Goal: Task Accomplishment & Management: Manage account settings

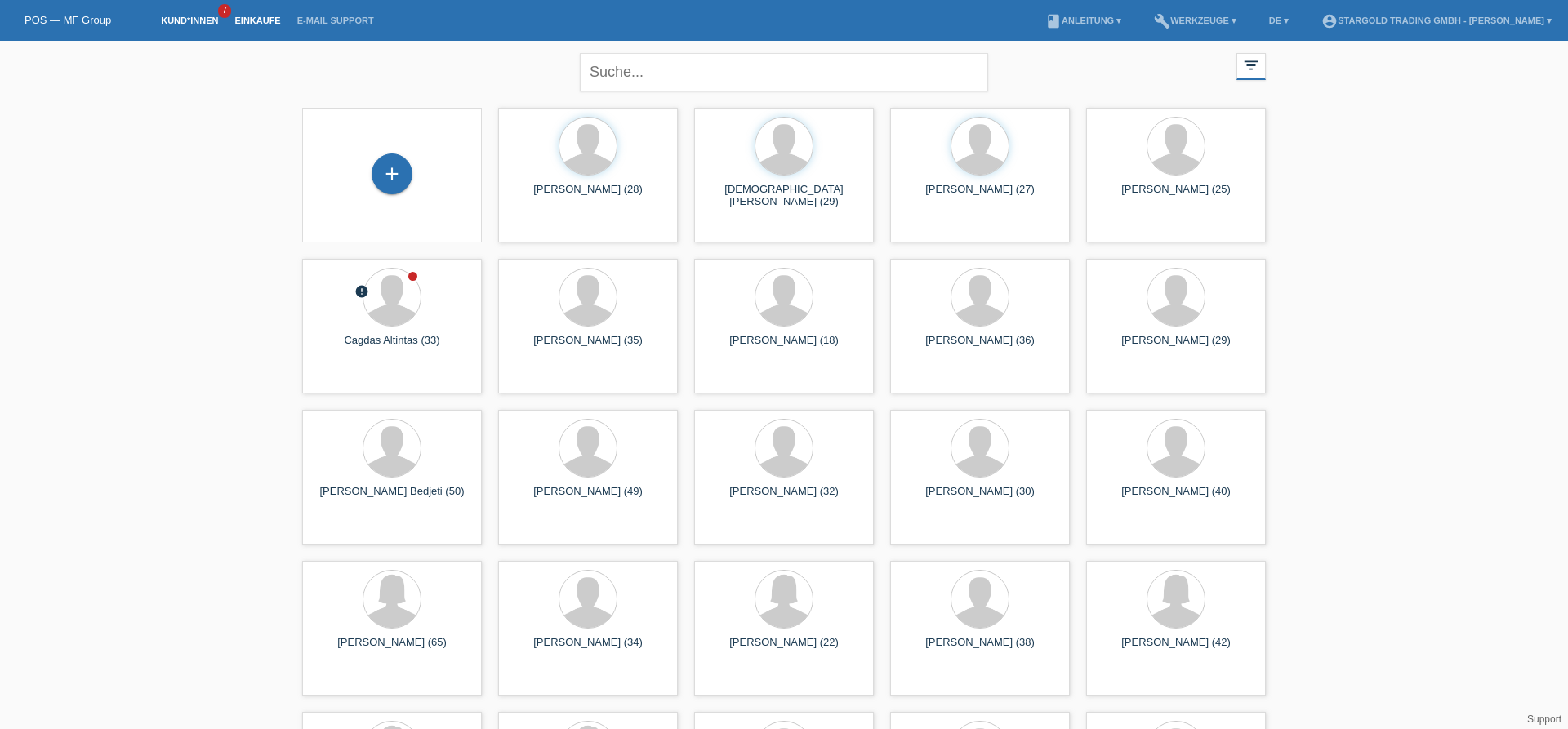
click at [254, 23] on link "Einkäufe" at bounding box center [257, 20] width 62 height 10
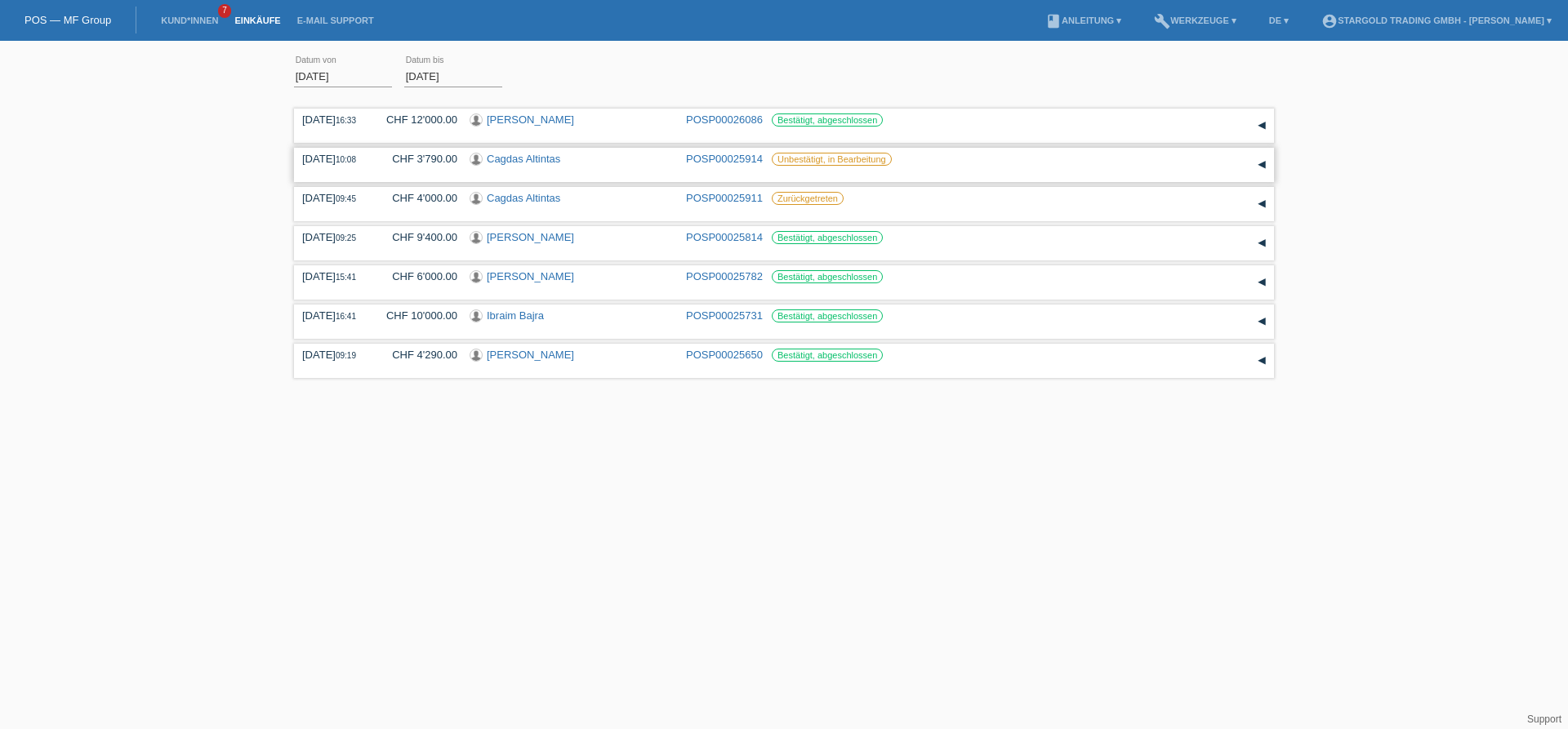
click at [1267, 163] on div "▾" at bounding box center [1260, 164] width 24 height 24
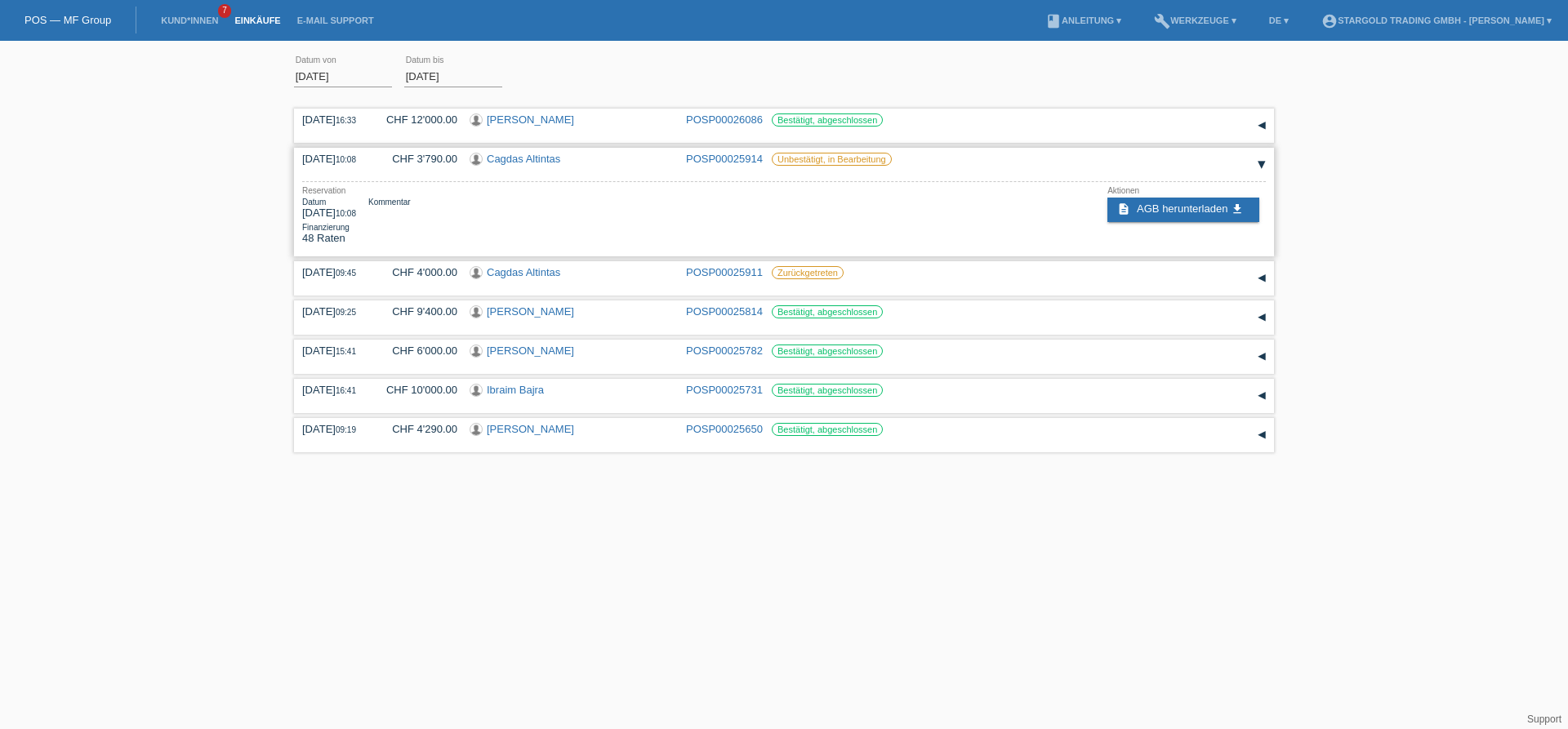
click at [1261, 172] on div "▾" at bounding box center [1260, 164] width 24 height 24
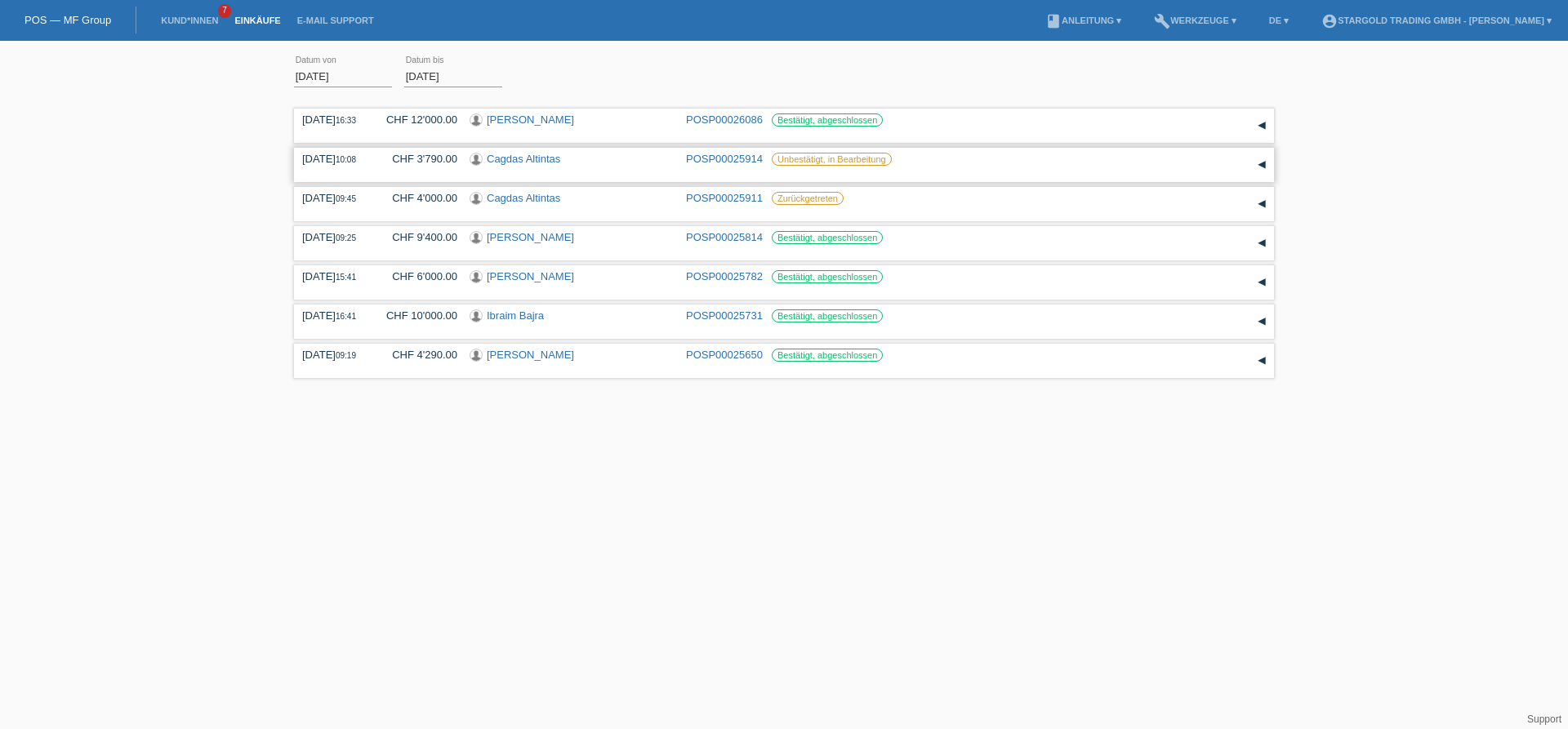
click at [1261, 165] on div "▾" at bounding box center [1260, 164] width 24 height 24
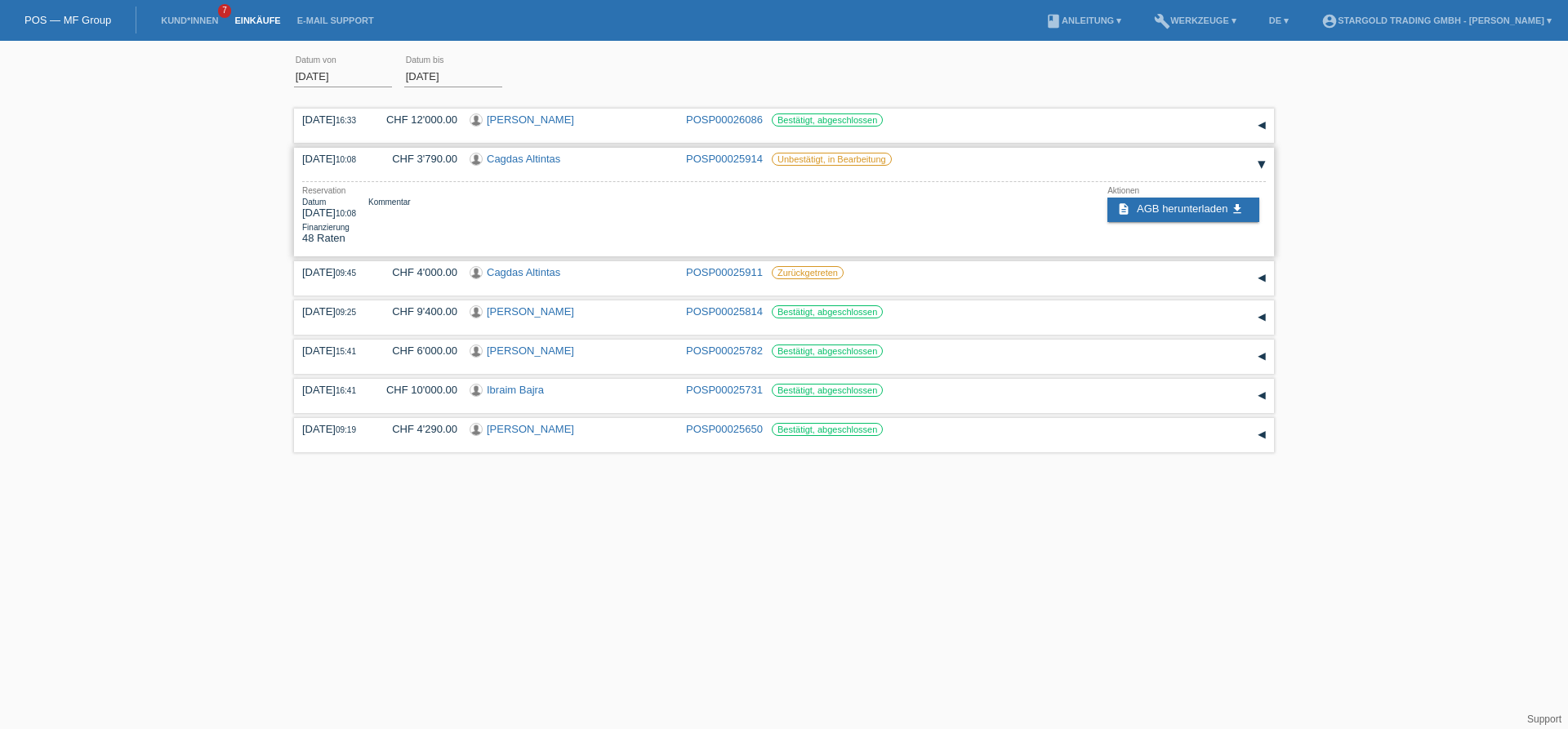
click at [502, 161] on link "Cagdas Altintas" at bounding box center [523, 159] width 73 height 13
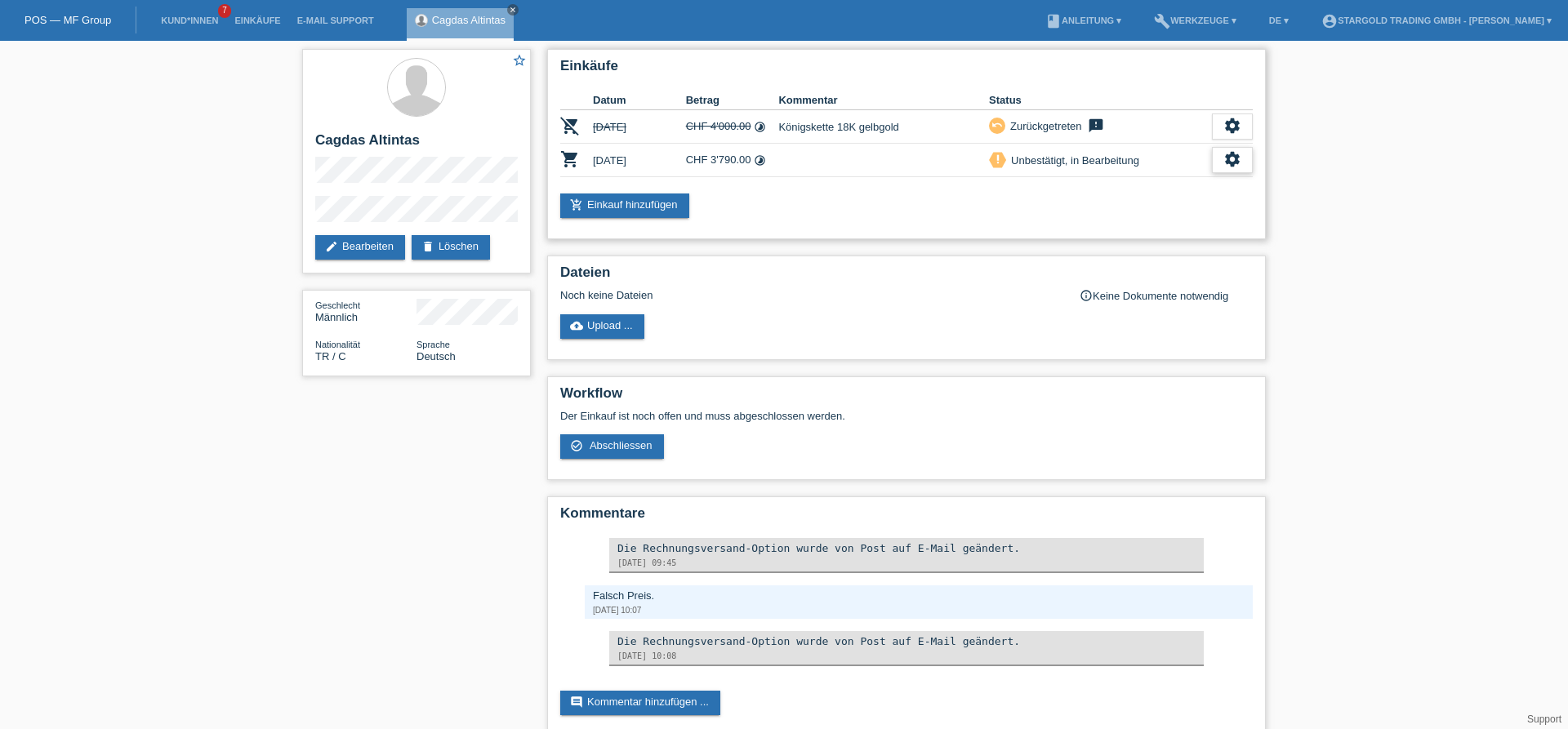
click at [1231, 155] on icon "settings" at bounding box center [1232, 159] width 18 height 18
click at [1140, 262] on span "Kunde ist vom Kauf zurückgetreten..." at bounding box center [1159, 260] width 179 height 20
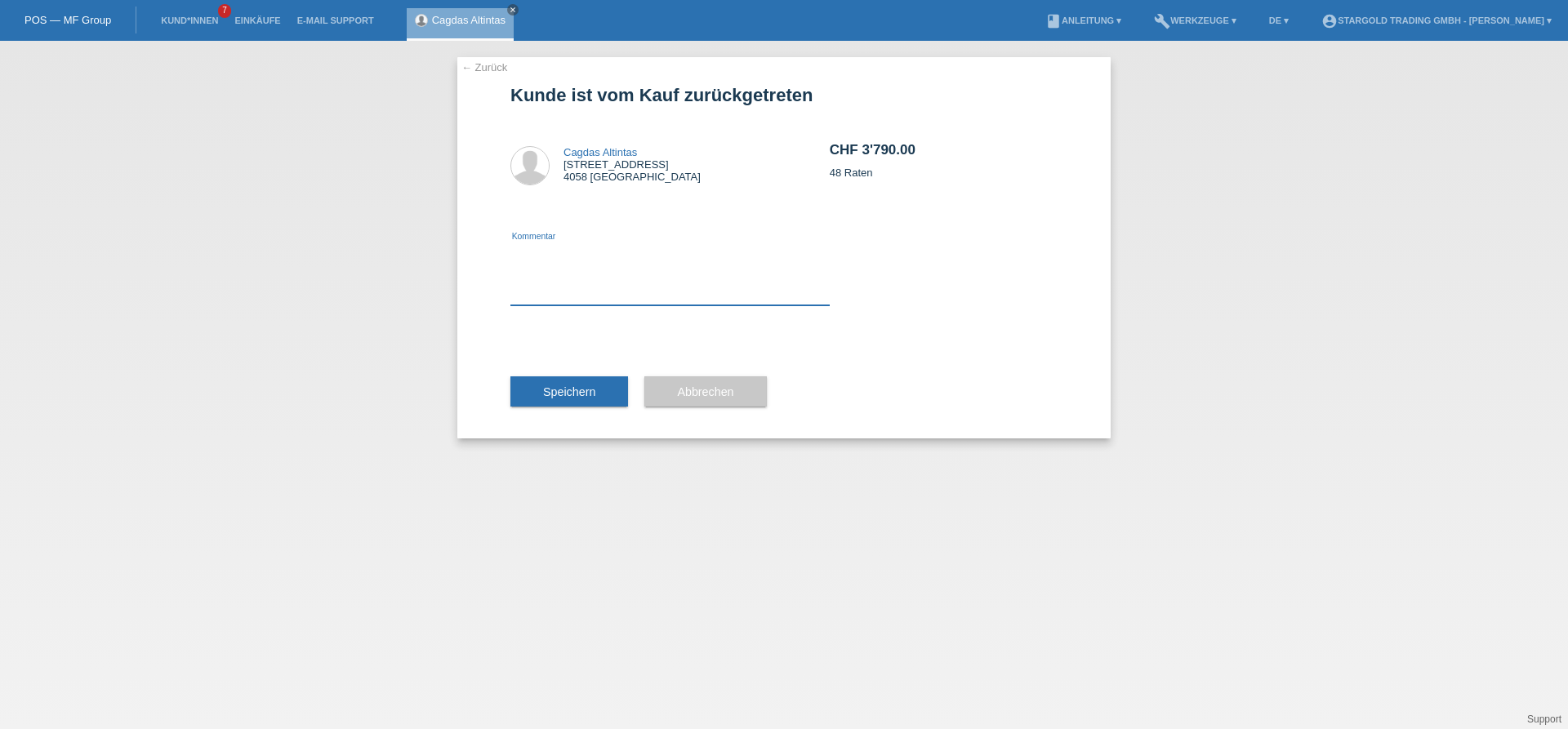
click at [632, 294] on textarea at bounding box center [670, 273] width 319 height 63
click at [579, 390] on span "Speichern" at bounding box center [569, 391] width 52 height 13
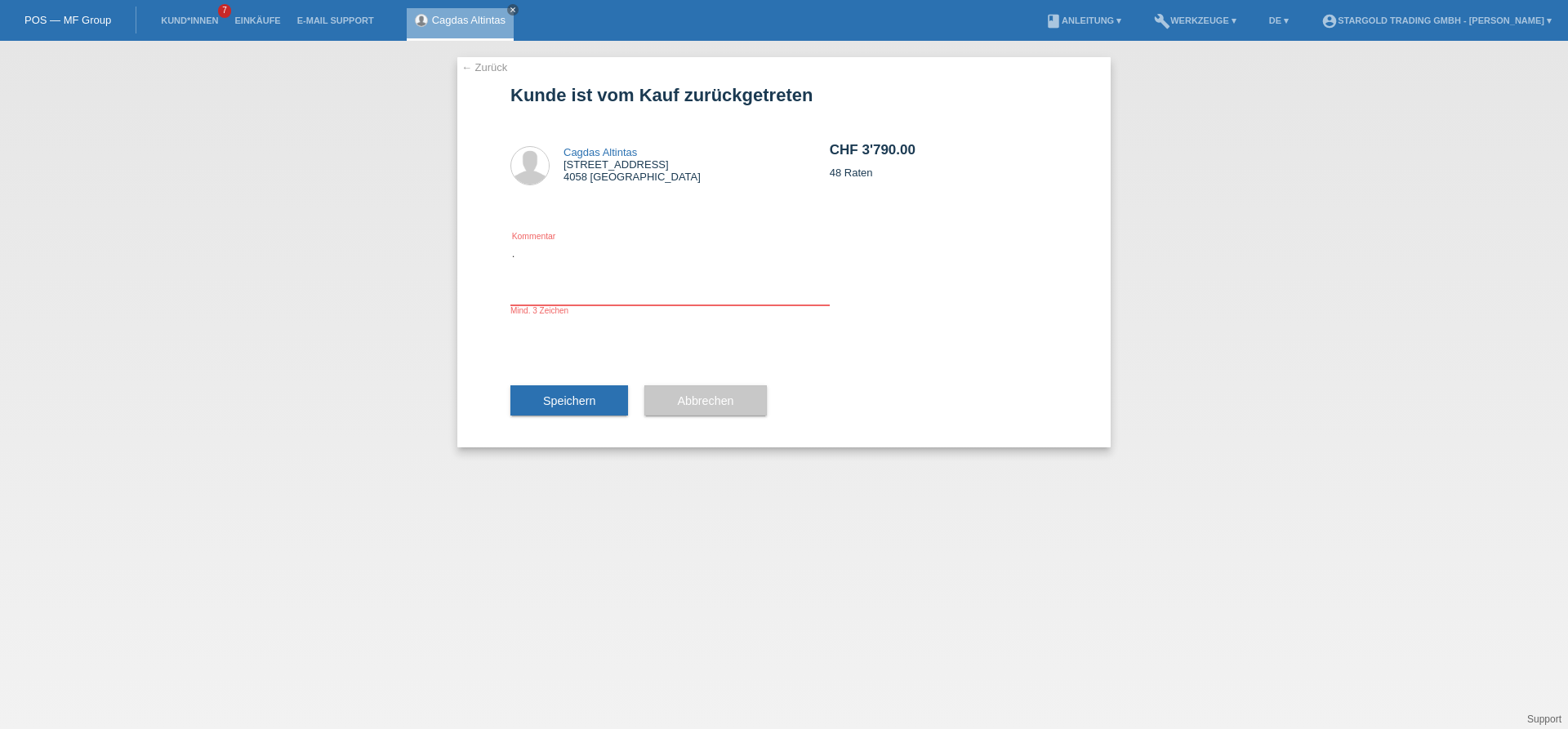
click at [610, 288] on textarea "." at bounding box center [670, 273] width 319 height 63
type textarea "...."
click at [564, 410] on button "Speichern" at bounding box center [569, 400] width 118 height 31
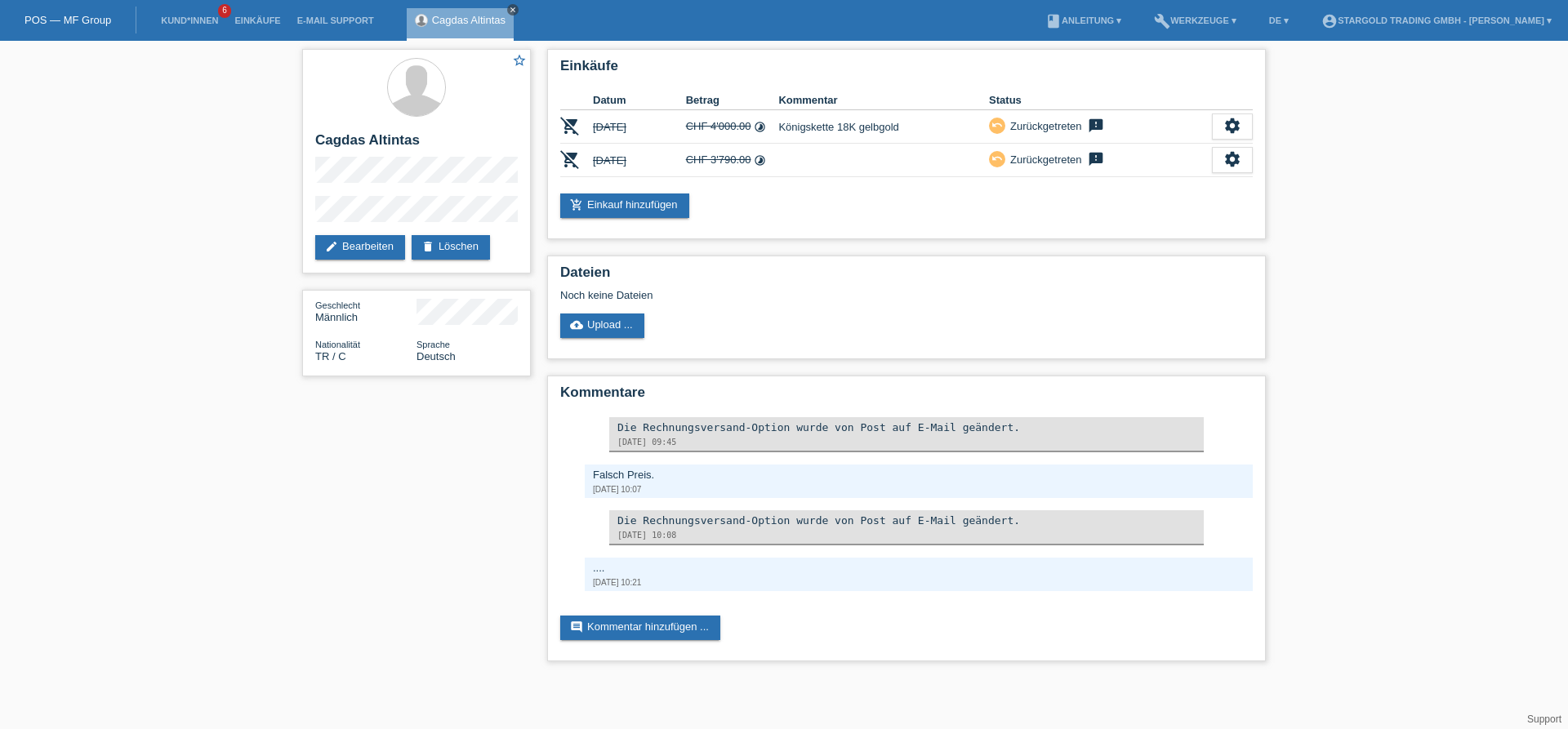
click at [516, 8] on icon "close" at bounding box center [512, 9] width 8 height 8
click at [278, 26] on li "Einkäufe" at bounding box center [257, 21] width 62 height 42
click at [249, 23] on link "Einkäufe" at bounding box center [257, 20] width 62 height 10
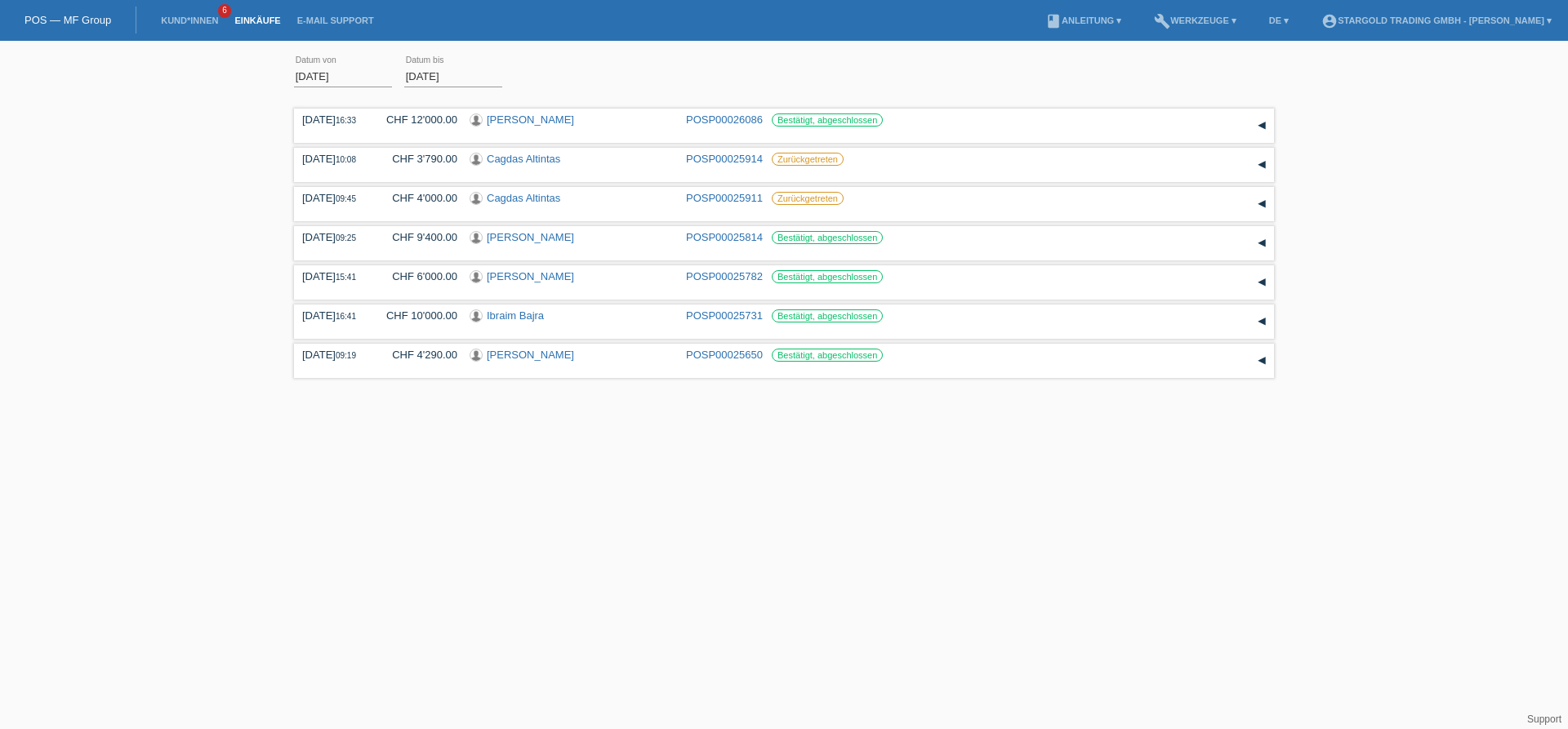
click at [996, 382] on html "POS — MF Group Kund*innen 6 Einkäufe E-Mail Support menu account_circle" at bounding box center [784, 191] width 1568 height 382
